Goal: Task Accomplishment & Management: Manage account settings

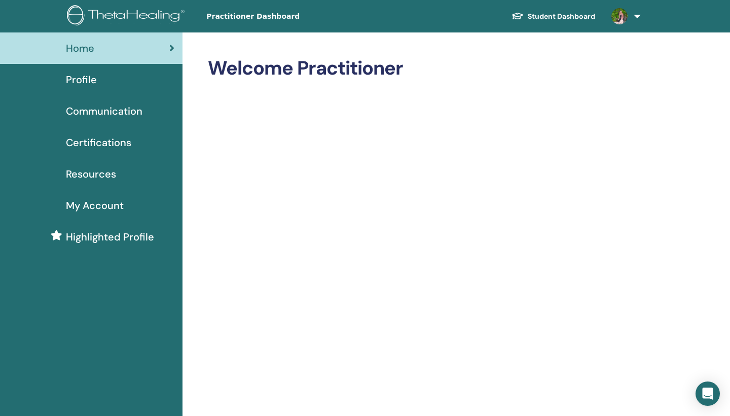
click at [90, 141] on span "Certifications" at bounding box center [98, 142] width 65 height 15
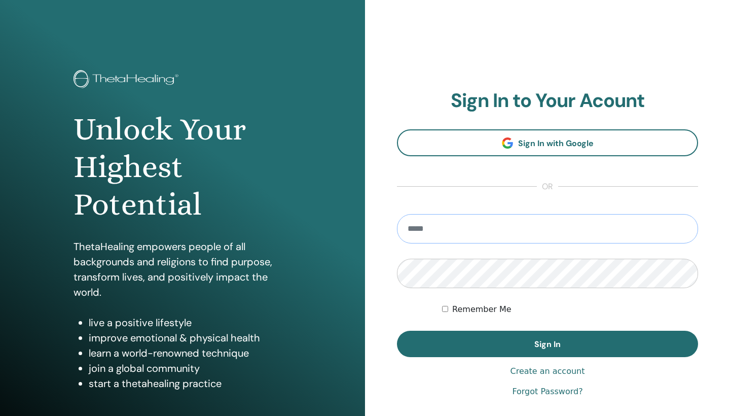
type input "**********"
click at [547, 344] on button "Sign In" at bounding box center [547, 343] width 301 height 26
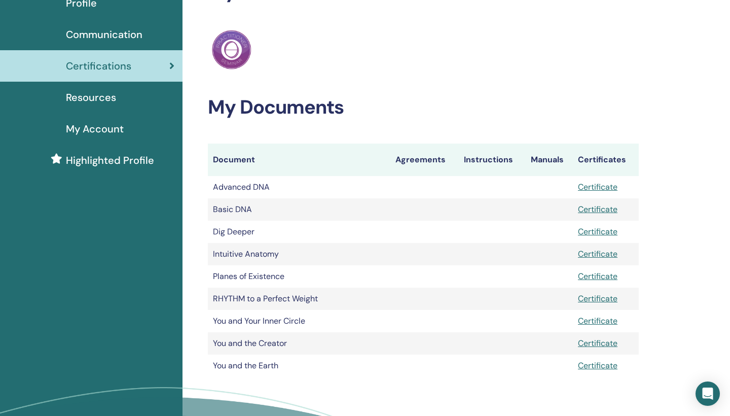
scroll to position [88, 0]
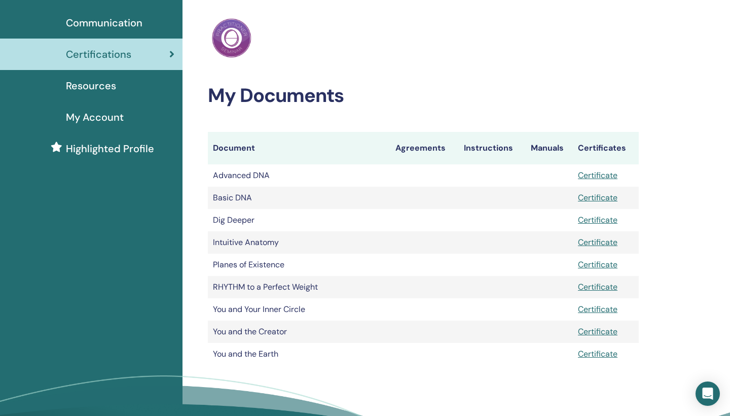
click at [597, 171] on link "Certificate" at bounding box center [598, 175] width 40 height 11
click at [592, 197] on link "Certificate" at bounding box center [598, 197] width 40 height 11
click at [596, 217] on link "Certificate" at bounding box center [598, 219] width 40 height 11
click at [227, 286] on td "RHYTHM to a Perfect Weight" at bounding box center [299, 287] width 182 height 22
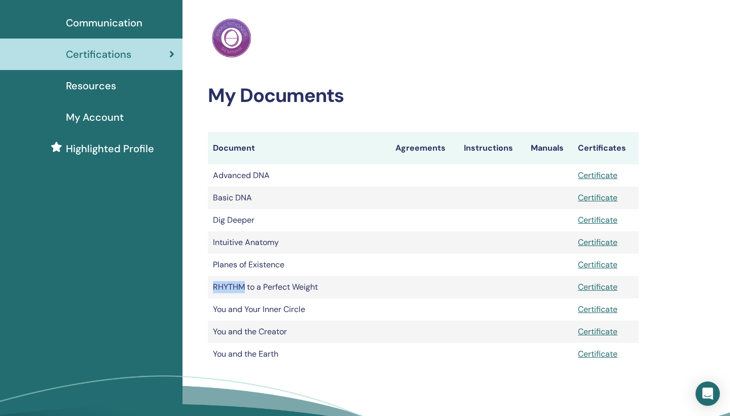
copy td "RHYTHM"
click at [593, 263] on link "Certificate" at bounding box center [598, 264] width 40 height 11
click at [594, 287] on link "Certificate" at bounding box center [598, 286] width 40 height 11
click at [595, 309] on link "Certificate" at bounding box center [598, 309] width 40 height 11
click at [596, 307] on link "Certificate" at bounding box center [598, 309] width 40 height 11
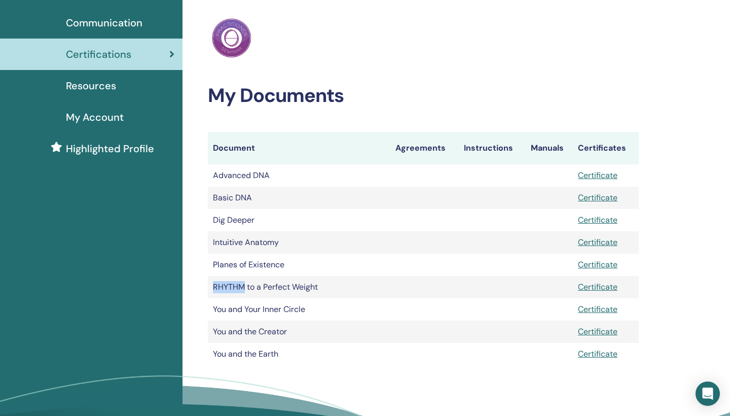
click at [595, 331] on link "Certificate" at bounding box center [598, 331] width 40 height 11
click at [603, 354] on link "Certificate" at bounding box center [598, 353] width 40 height 11
click at [605, 241] on link "Certificate" at bounding box center [598, 242] width 40 height 11
click at [98, 84] on span "Resources" at bounding box center [91, 85] width 50 height 15
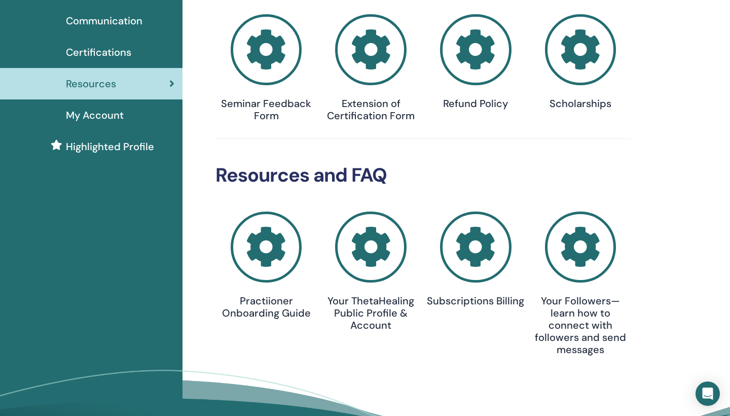
scroll to position [93, 0]
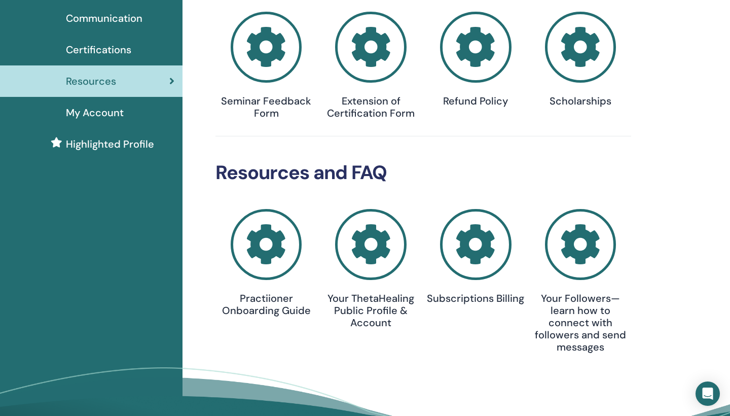
click at [373, 245] on icon at bounding box center [370, 244] width 71 height 71
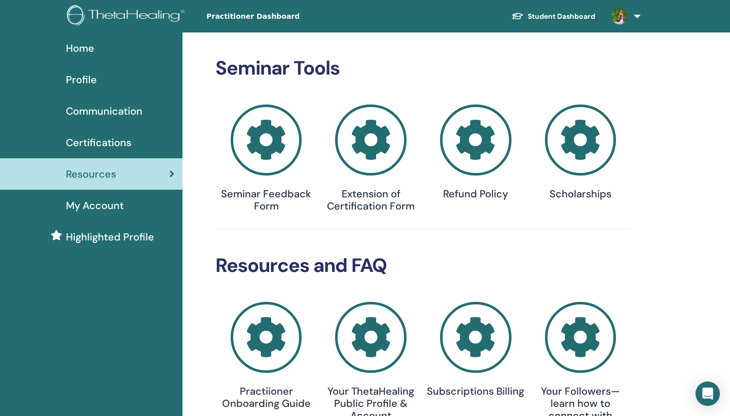
click at [76, 81] on span "Profile" at bounding box center [81, 79] width 31 height 15
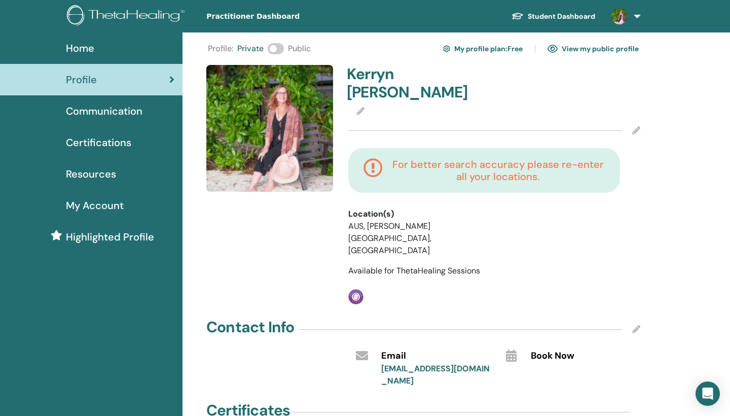
click at [359, 107] on icon at bounding box center [360, 111] width 8 height 8
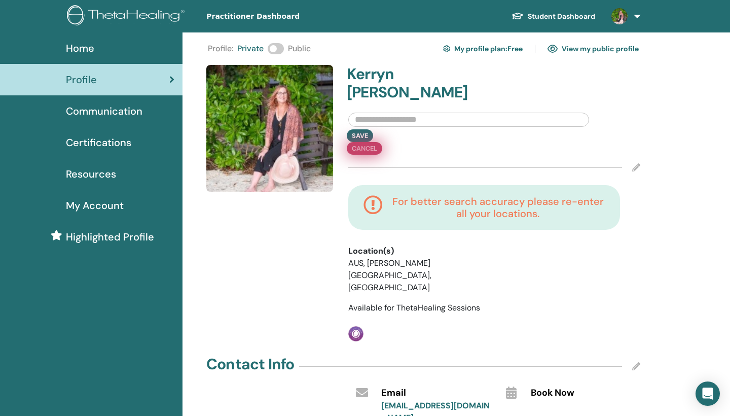
click at [392, 129] on div "Save Cancel" at bounding box center [494, 141] width 307 height 25
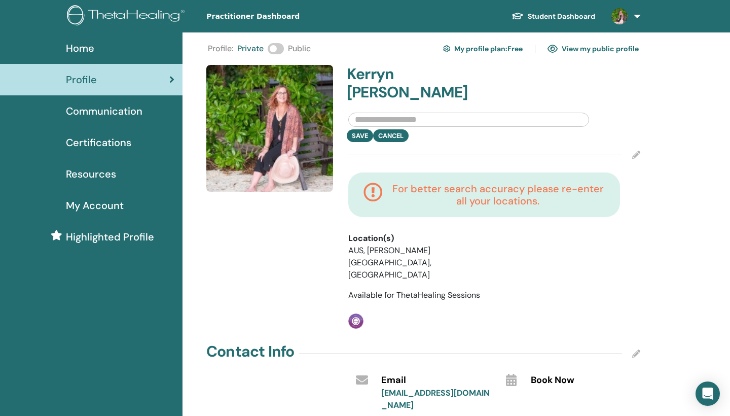
click at [282, 240] on div at bounding box center [271, 197] width 142 height 264
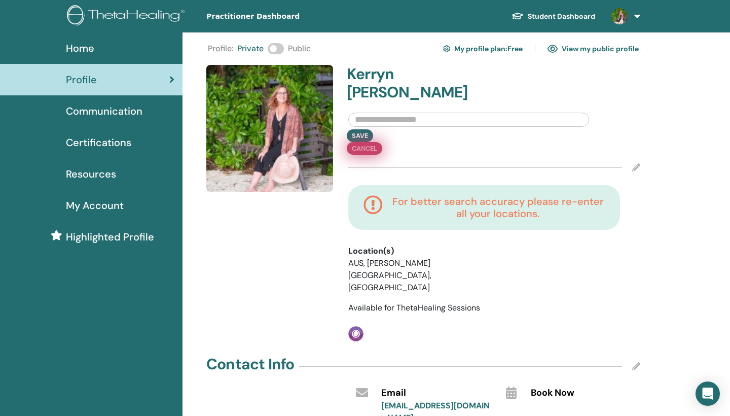
click at [390, 129] on div "Save Cancel" at bounding box center [494, 141] width 307 height 25
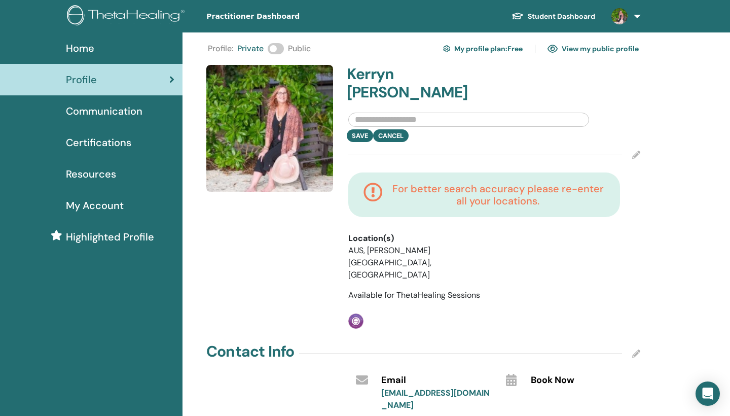
click at [635, 151] on icon at bounding box center [636, 155] width 8 height 8
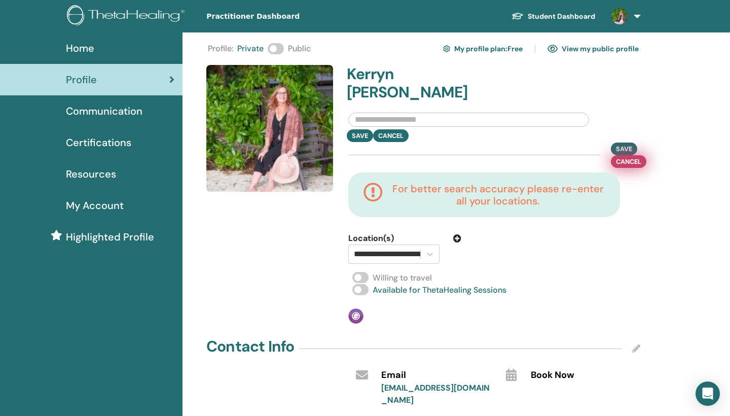
click at [626, 156] on span "Cancel" at bounding box center [628, 161] width 25 height 11
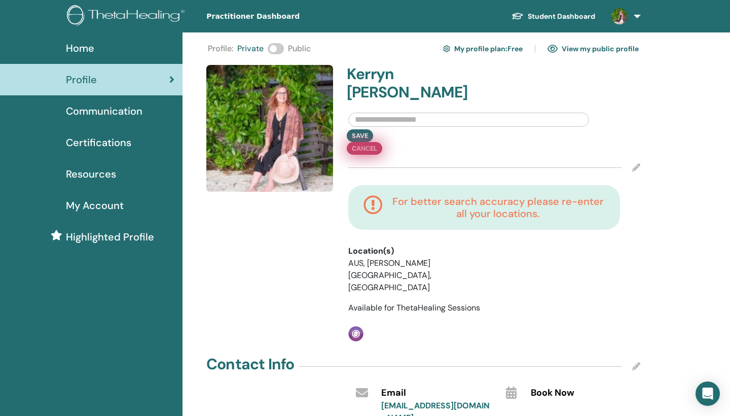
click at [382, 142] on button "Cancel" at bounding box center [364, 148] width 35 height 13
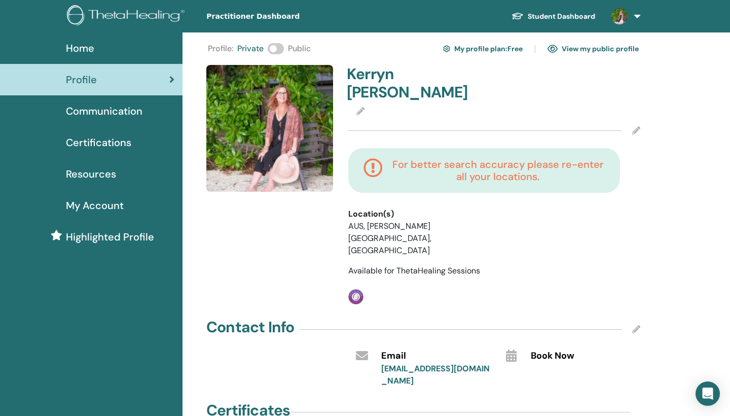
click at [635, 126] on icon at bounding box center [636, 130] width 8 height 8
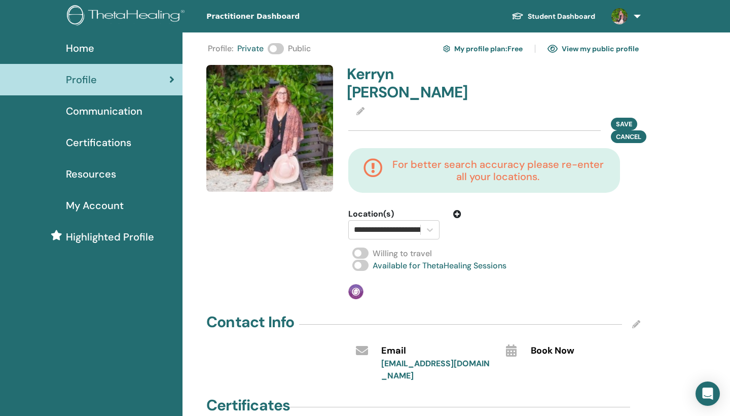
click at [392, 118] on div "Save Cancel" at bounding box center [494, 130] width 292 height 25
click at [394, 223] on input "**********" at bounding box center [405, 229] width 102 height 12
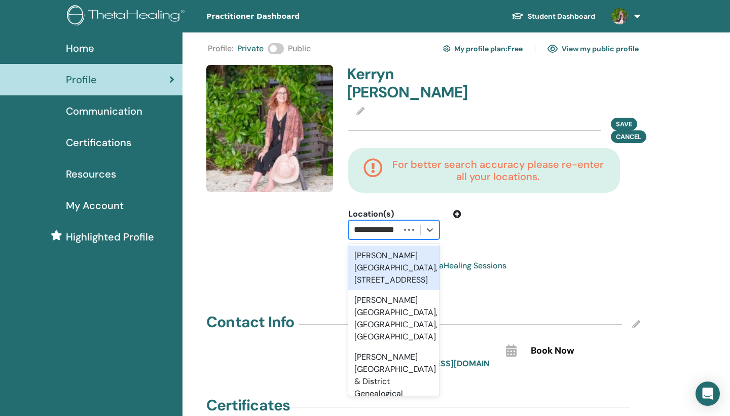
type input "**********"
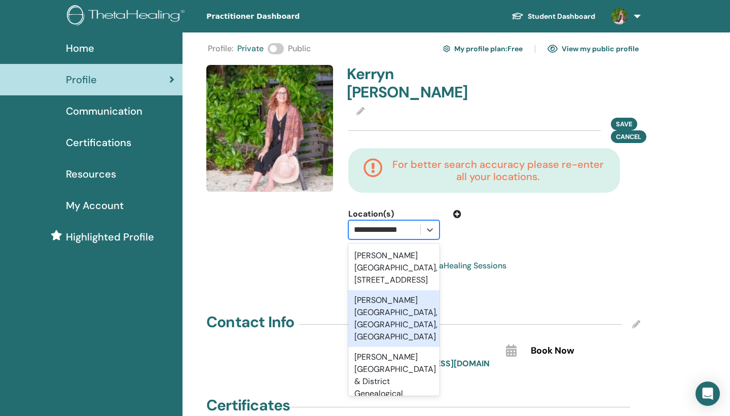
click at [377, 313] on div "Phillip Island, Victoria, AUS" at bounding box center [393, 318] width 91 height 57
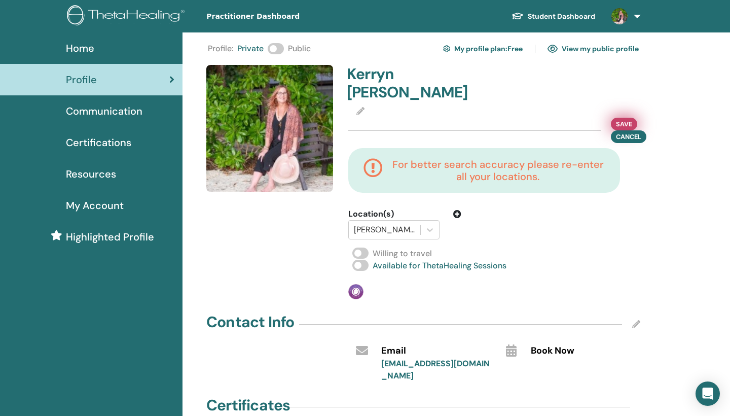
click at [625, 119] on span "Save" at bounding box center [624, 124] width 16 height 11
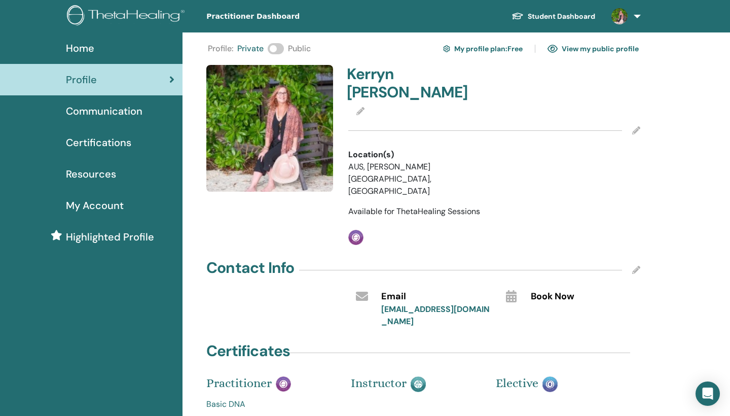
click at [633, 266] on icon at bounding box center [636, 270] width 8 height 8
click at [409, 310] on input "**********" at bounding box center [425, 317] width 89 height 14
type input "**********"
click at [566, 310] on input "text" at bounding box center [575, 317] width 89 height 14
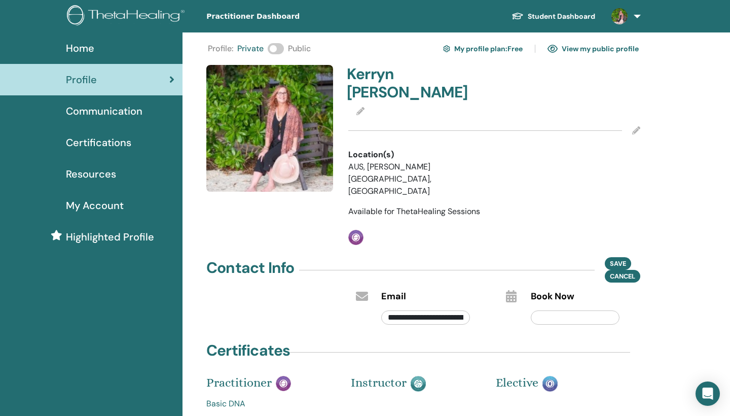
paste input "**********"
type input "**********"
click at [433, 310] on input "**********" at bounding box center [425, 317] width 89 height 14
type input "**********"
click at [382, 296] on div "**********" at bounding box center [423, 297] width 431 height 512
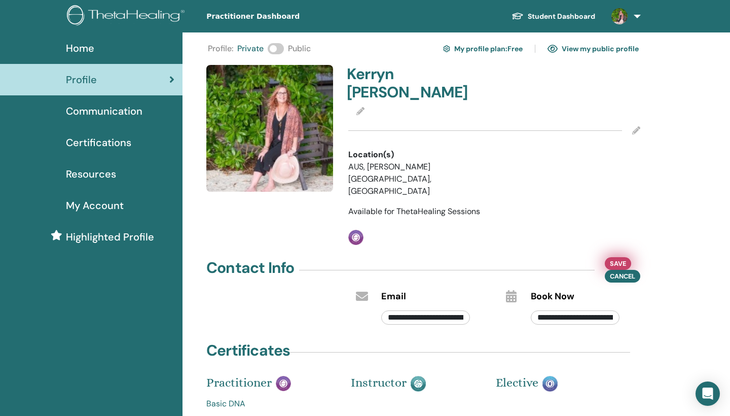
click at [617, 258] on span "Save" at bounding box center [618, 263] width 16 height 11
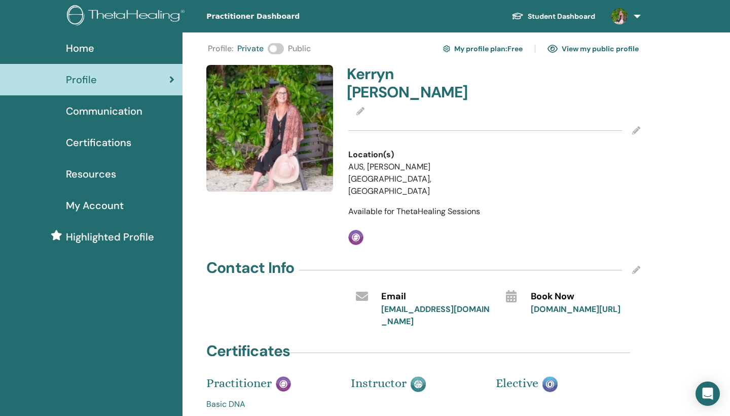
click at [637, 15] on link at bounding box center [624, 16] width 42 height 32
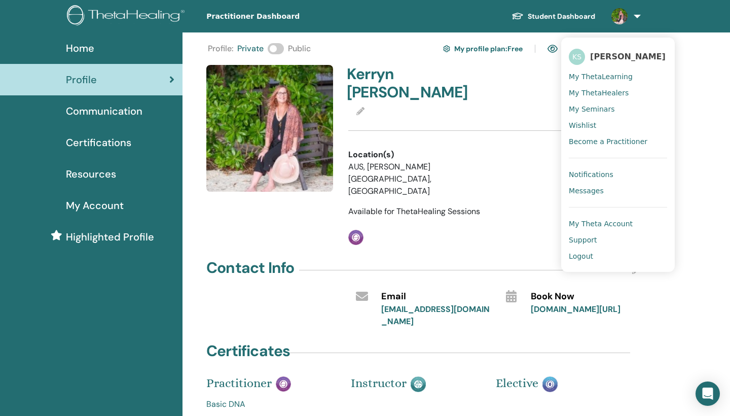
click at [249, 149] on img at bounding box center [269, 128] width 127 height 127
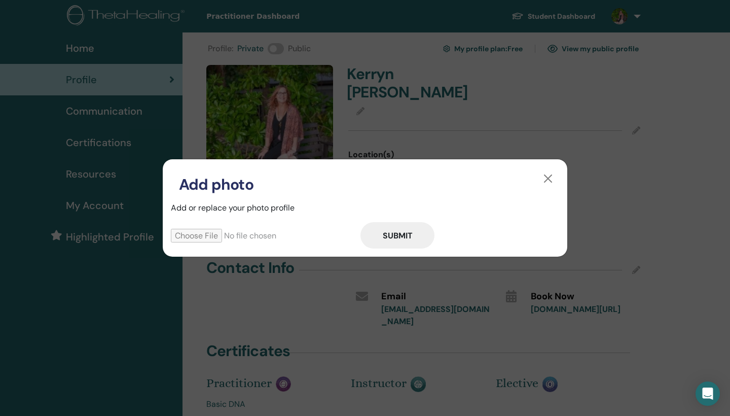
click at [211, 235] on input "file" at bounding box center [266, 236] width 190 height 14
click at [198, 237] on input "file" at bounding box center [266, 236] width 190 height 14
type input "**********"
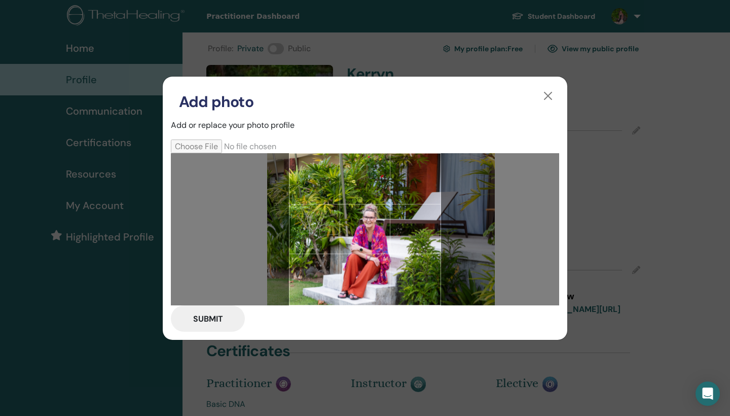
drag, startPoint x: 404, startPoint y: 247, endPoint x: 421, endPoint y: 248, distance: 16.2
click at [421, 248] on div at bounding box center [365, 229] width 152 height 152
click at [219, 315] on button "Submit" at bounding box center [208, 318] width 74 height 26
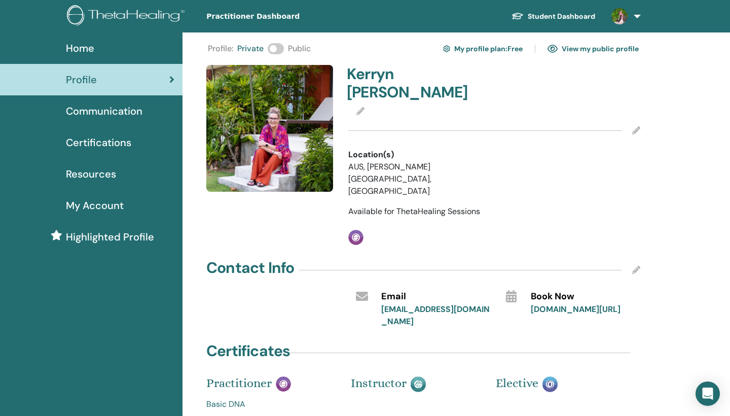
click at [110, 110] on span "Communication" at bounding box center [104, 110] width 77 height 15
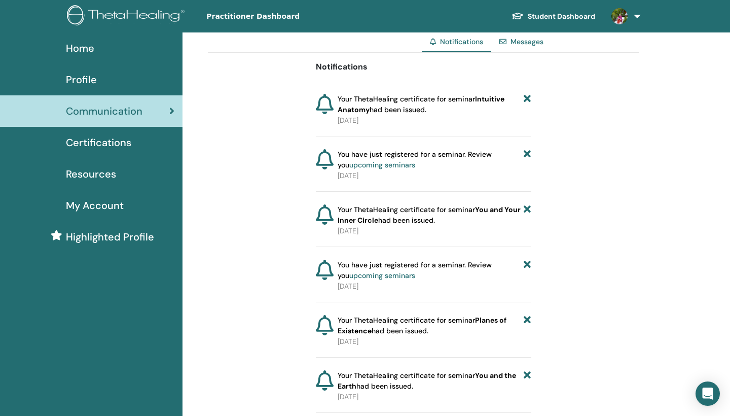
click at [386, 165] on link "upcoming seminars" at bounding box center [382, 164] width 66 height 9
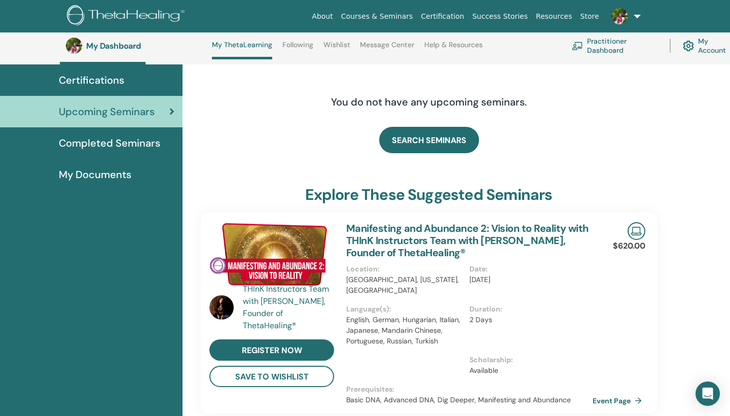
scroll to position [73, 0]
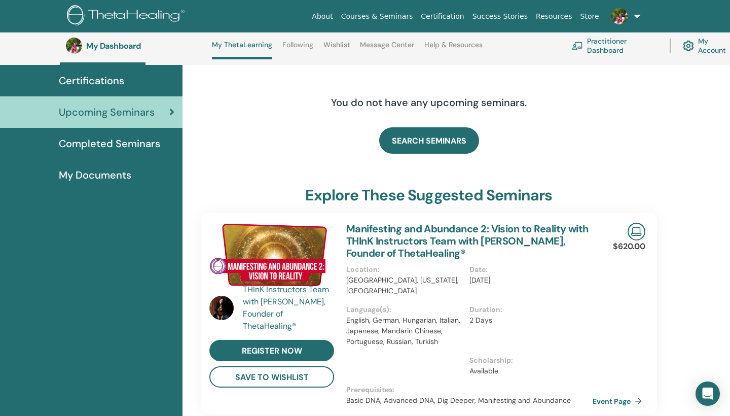
click at [104, 177] on span "My Documents" at bounding box center [95, 174] width 72 height 15
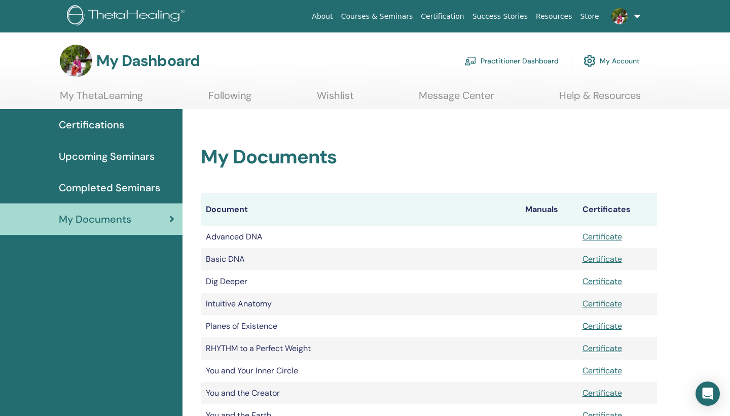
click at [100, 187] on span "Completed Seminars" at bounding box center [109, 187] width 101 height 15
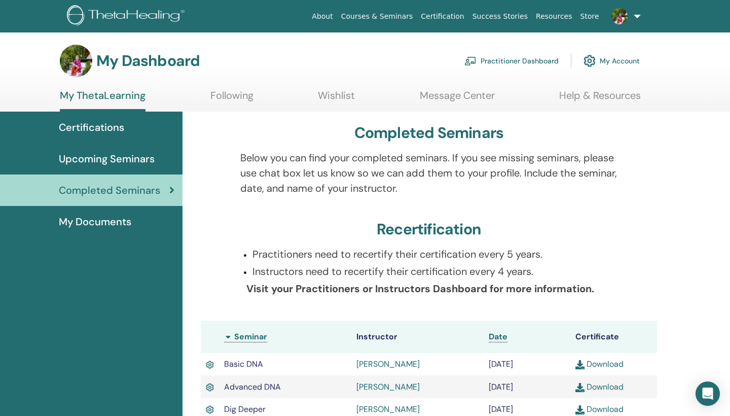
click at [229, 97] on link "Following" at bounding box center [231, 99] width 43 height 20
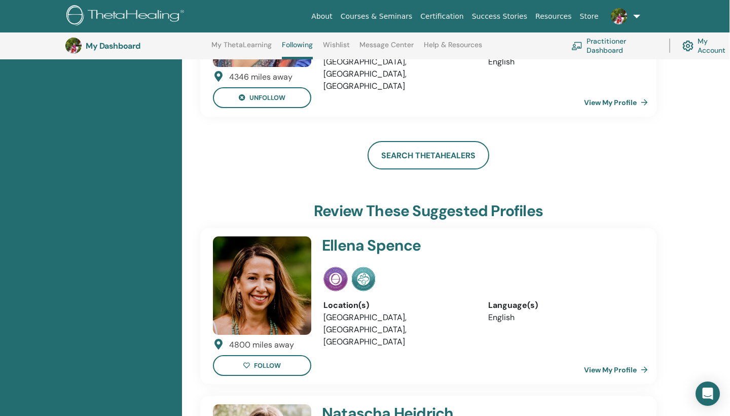
scroll to position [551, 2]
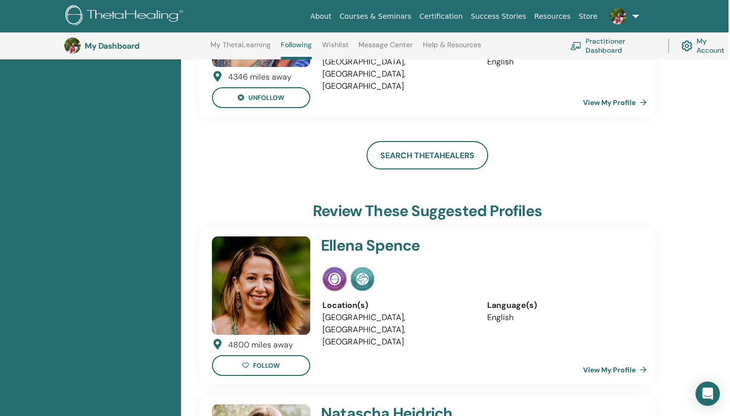
click at [251, 265] on img at bounding box center [261, 285] width 98 height 98
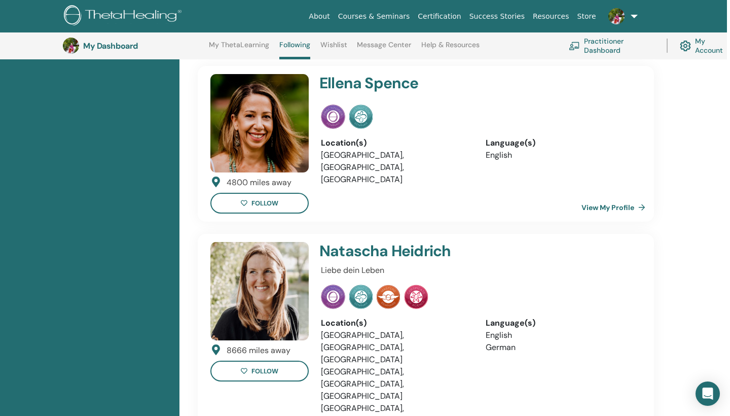
scroll to position [708, 3]
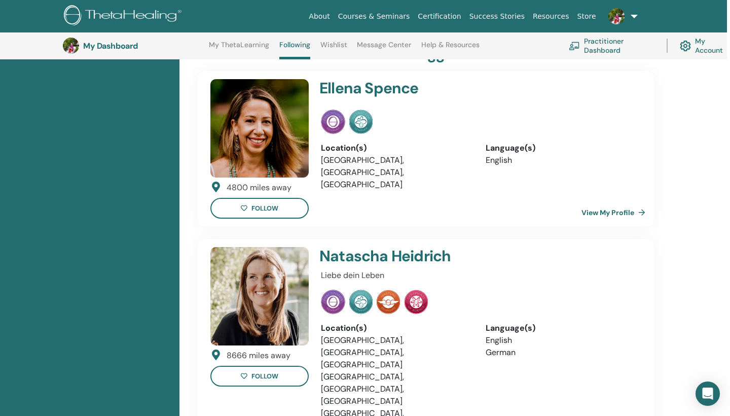
click at [610, 202] on link "View My Profile" at bounding box center [615, 212] width 68 height 20
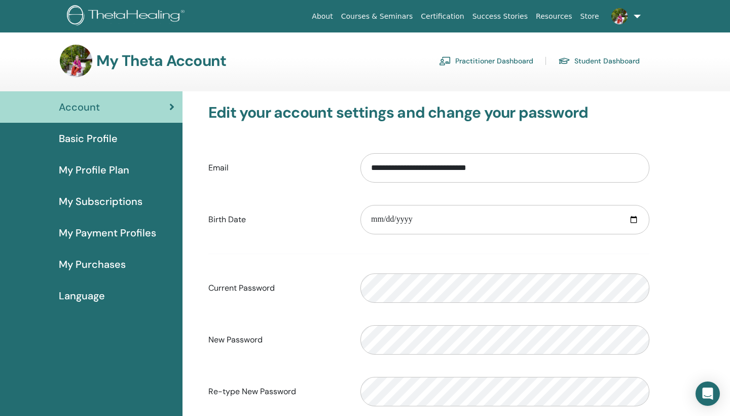
click at [90, 137] on span "Basic Profile" at bounding box center [88, 138] width 59 height 15
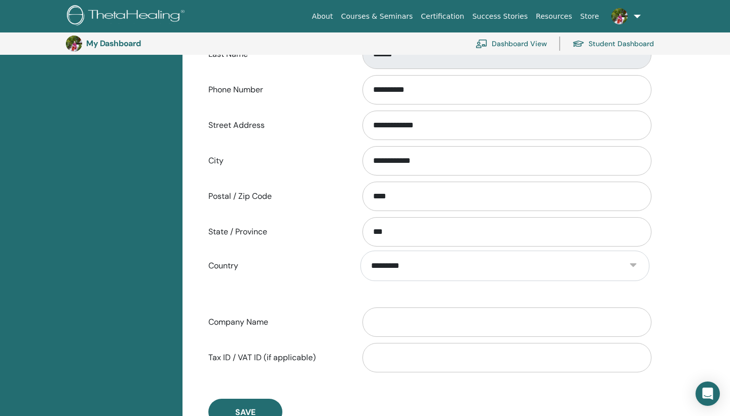
scroll to position [322, 0]
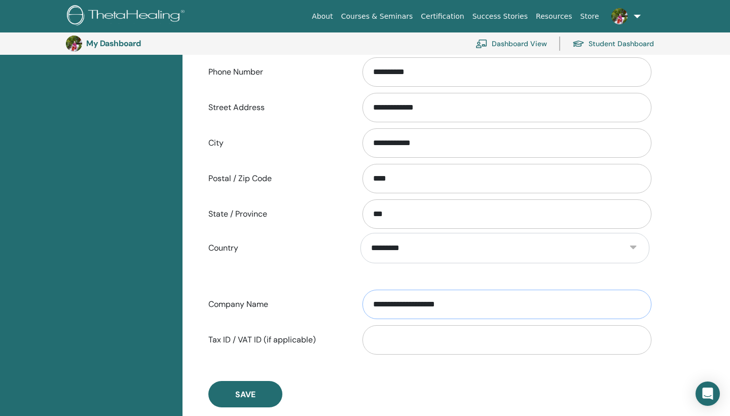
type input "**********"
drag, startPoint x: 394, startPoint y: 213, endPoint x: 361, endPoint y: 215, distance: 32.5
type input "***"
click at [338, 231] on form "**********" at bounding box center [428, 79] width 441 height 553
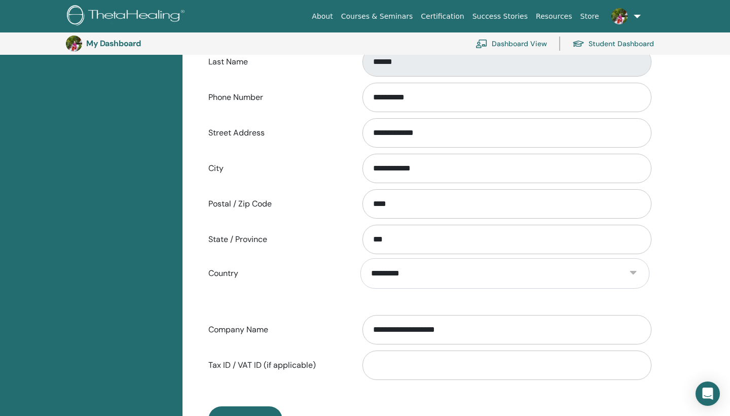
scroll to position [314, 0]
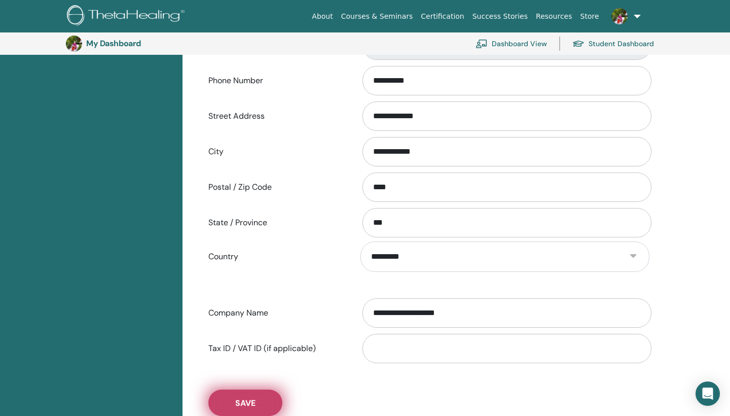
click at [239, 409] on button "Save" at bounding box center [245, 402] width 74 height 26
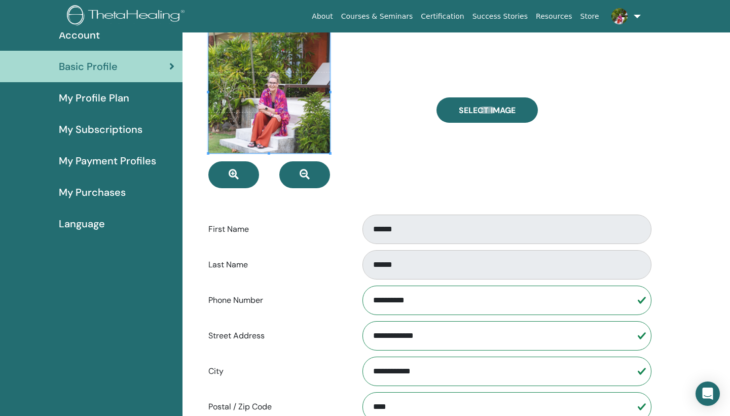
scroll to position [57, 0]
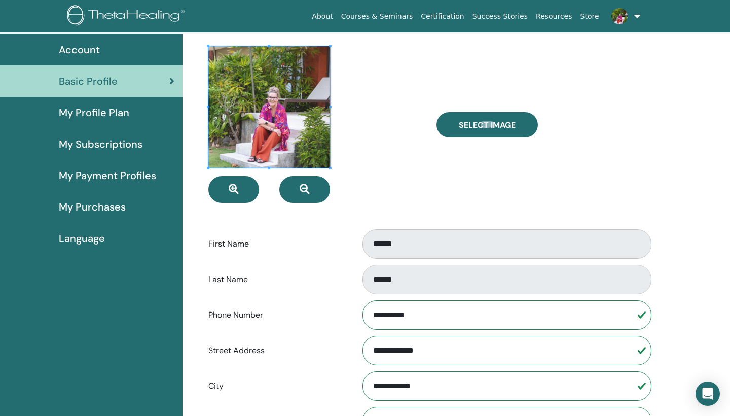
click at [86, 208] on span "My Purchases" at bounding box center [92, 206] width 67 height 15
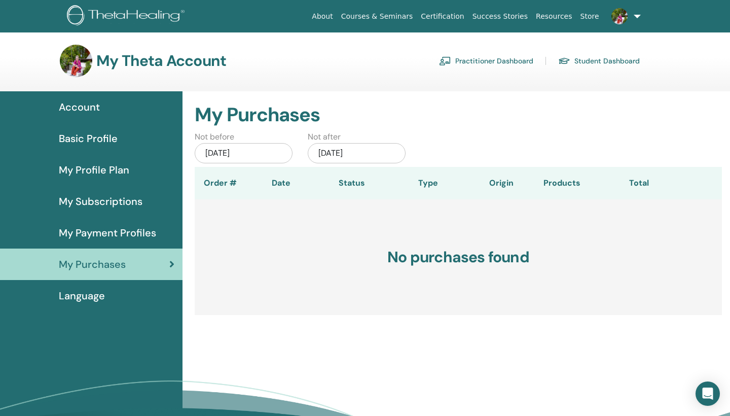
click at [81, 106] on span "Account" at bounding box center [79, 106] width 41 height 15
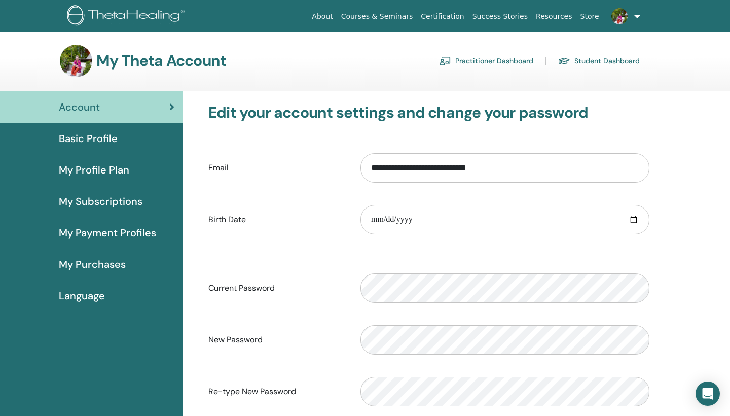
click at [492, 59] on link "Practitioner Dashboard" at bounding box center [486, 61] width 94 height 16
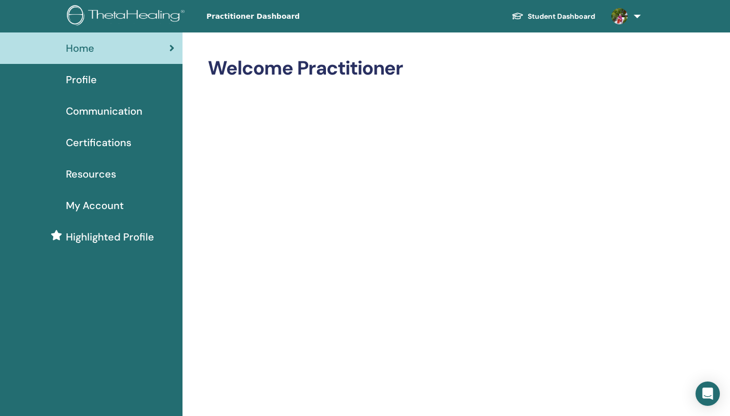
click at [84, 77] on span "Profile" at bounding box center [81, 79] width 31 height 15
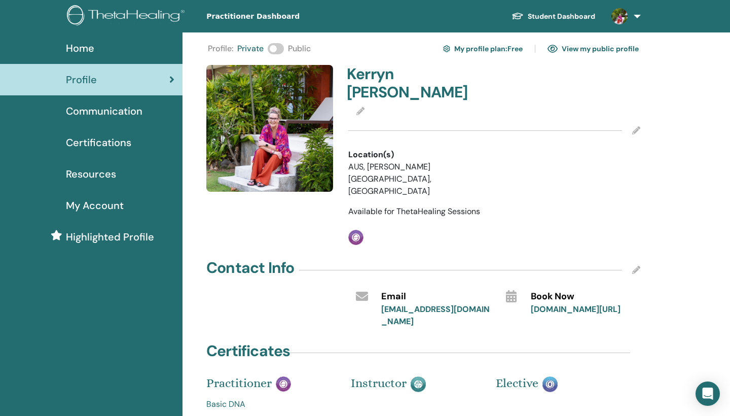
click at [637, 126] on icon at bounding box center [636, 130] width 8 height 8
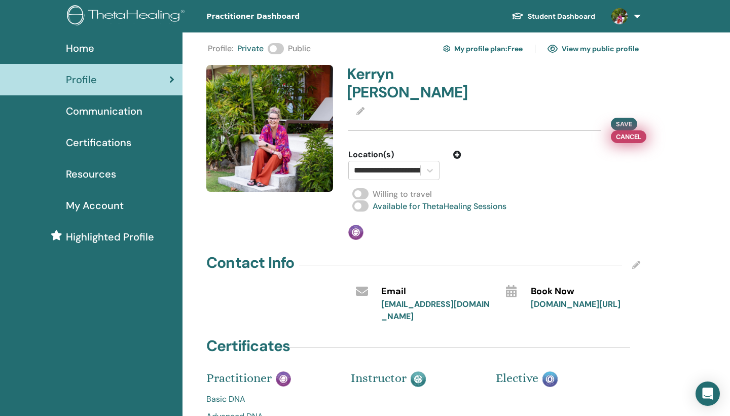
click at [626, 131] on span "Cancel" at bounding box center [628, 136] width 25 height 11
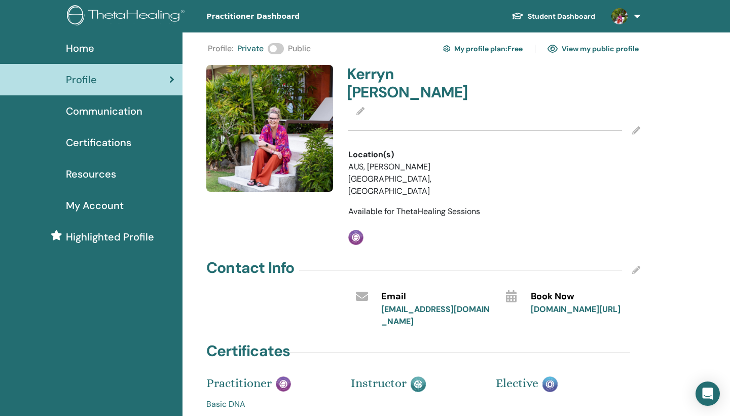
click at [357, 107] on icon at bounding box center [360, 111] width 8 height 8
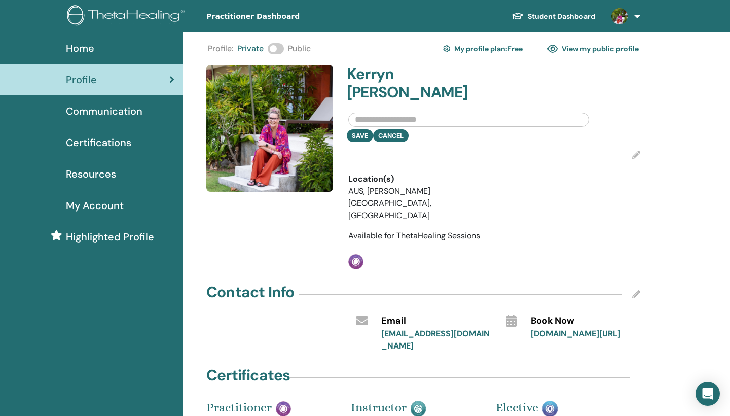
click at [395, 129] on button "Cancel" at bounding box center [390, 135] width 35 height 13
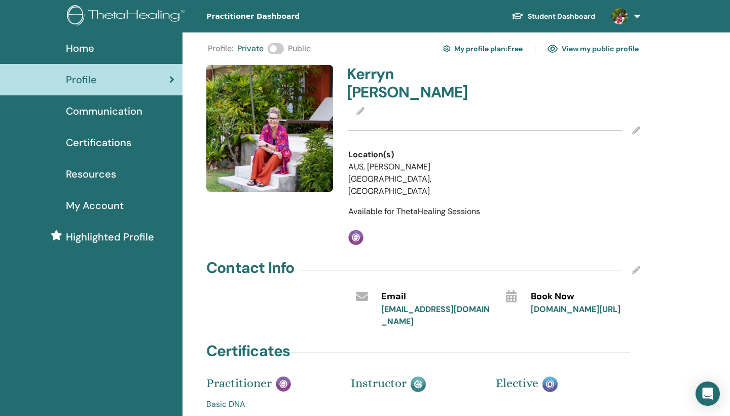
click at [634, 266] on icon at bounding box center [636, 270] width 8 height 8
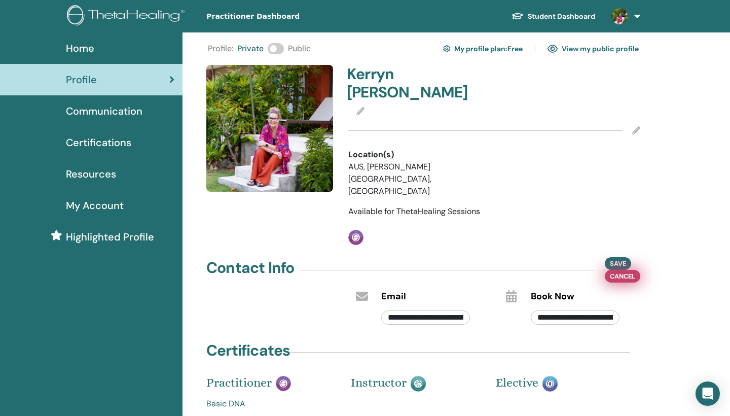
click at [622, 271] on span "Cancel" at bounding box center [622, 276] width 25 height 11
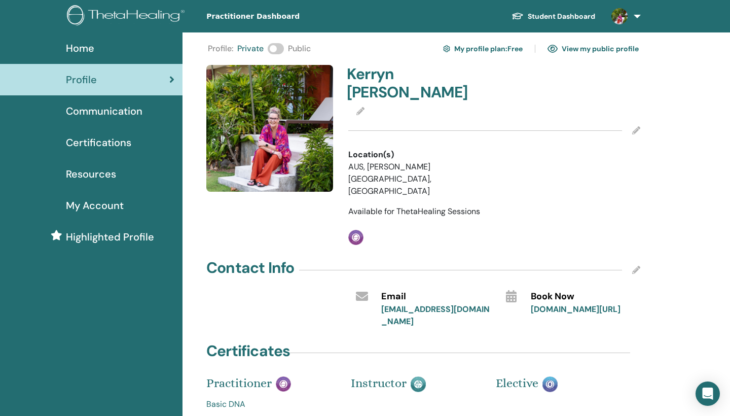
click at [597, 49] on link "View my public profile" at bounding box center [592, 49] width 91 height 16
click at [277, 50] on span at bounding box center [276, 48] width 16 height 11
click at [595, 49] on link "View my public profile" at bounding box center [592, 49] width 91 height 16
click at [82, 48] on span "Home" at bounding box center [80, 48] width 28 height 15
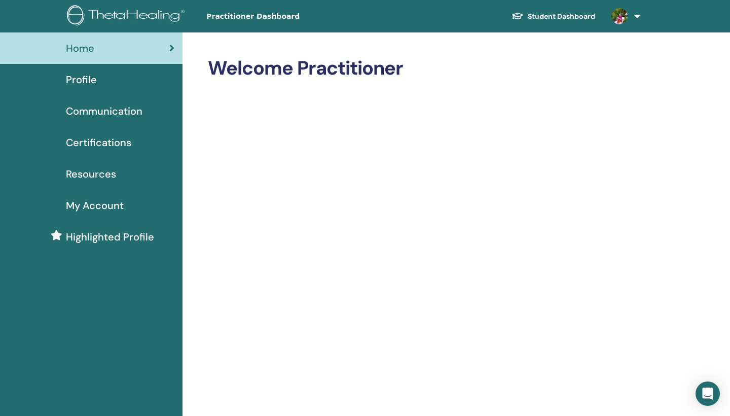
click at [143, 16] on img at bounding box center [127, 16] width 121 height 23
